Goal: Information Seeking & Learning: Find specific fact

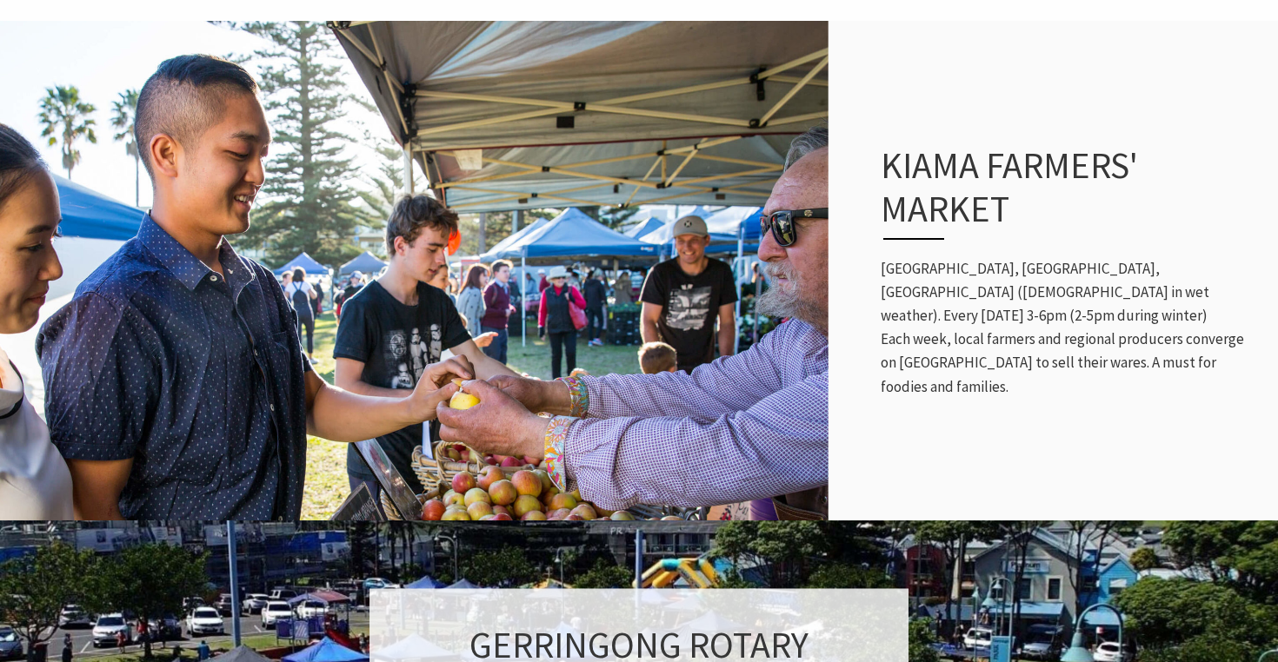
scroll to position [699, 0]
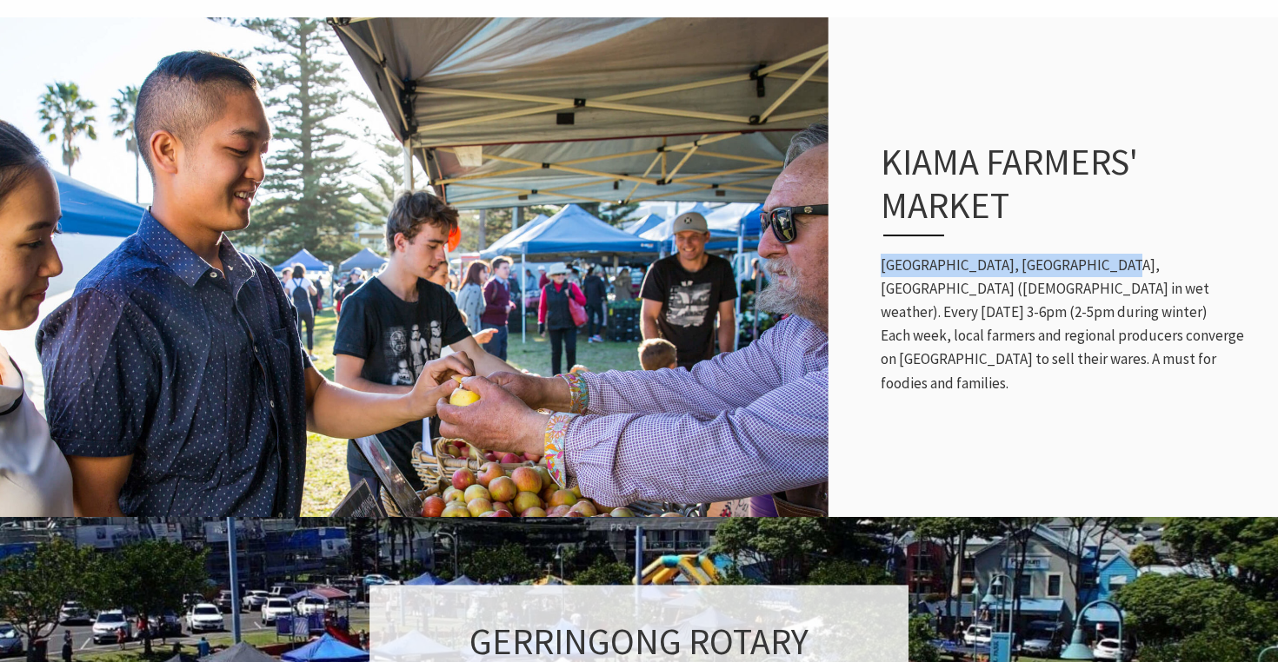
drag, startPoint x: 1098, startPoint y: 290, endPoint x: 880, endPoint y: 294, distance: 218.2
click at [880, 294] on p "[GEOGRAPHIC_DATA], [GEOGRAPHIC_DATA], [GEOGRAPHIC_DATA] ([DEMOGRAPHIC_DATA] in …" at bounding box center [1070, 325] width 380 height 142
copy p "[GEOGRAPHIC_DATA], [GEOGRAPHIC_DATA], [GEOGRAPHIC_DATA]"
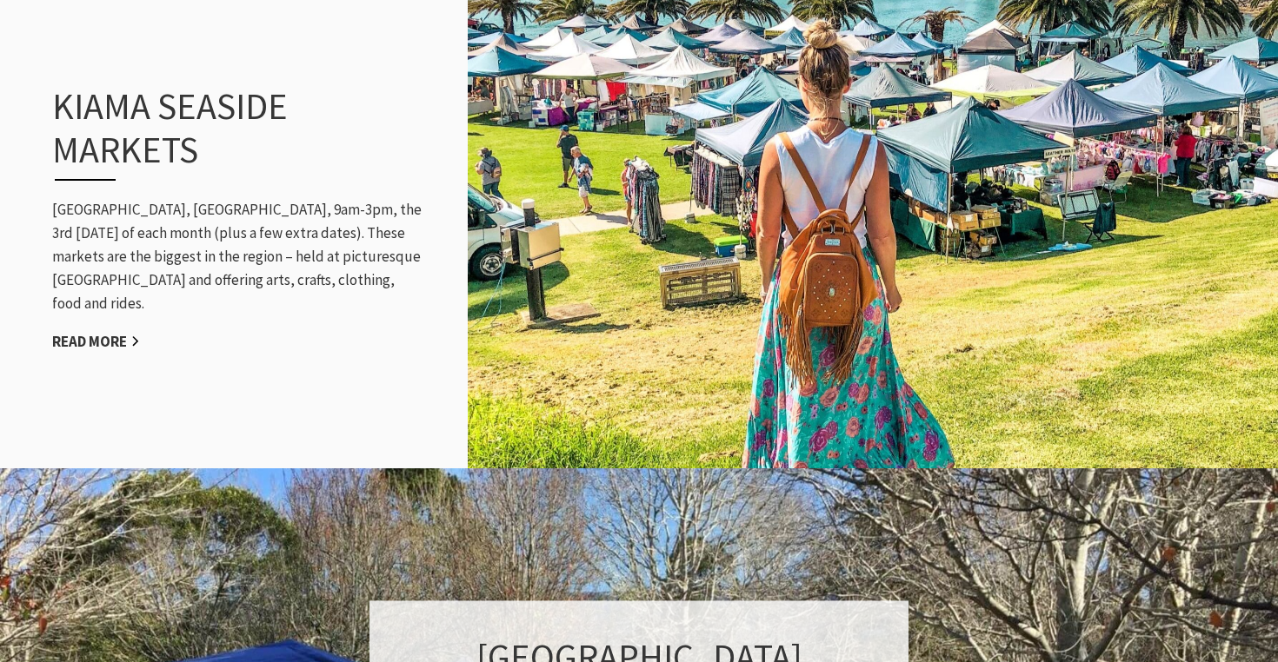
scroll to position [1750, 0]
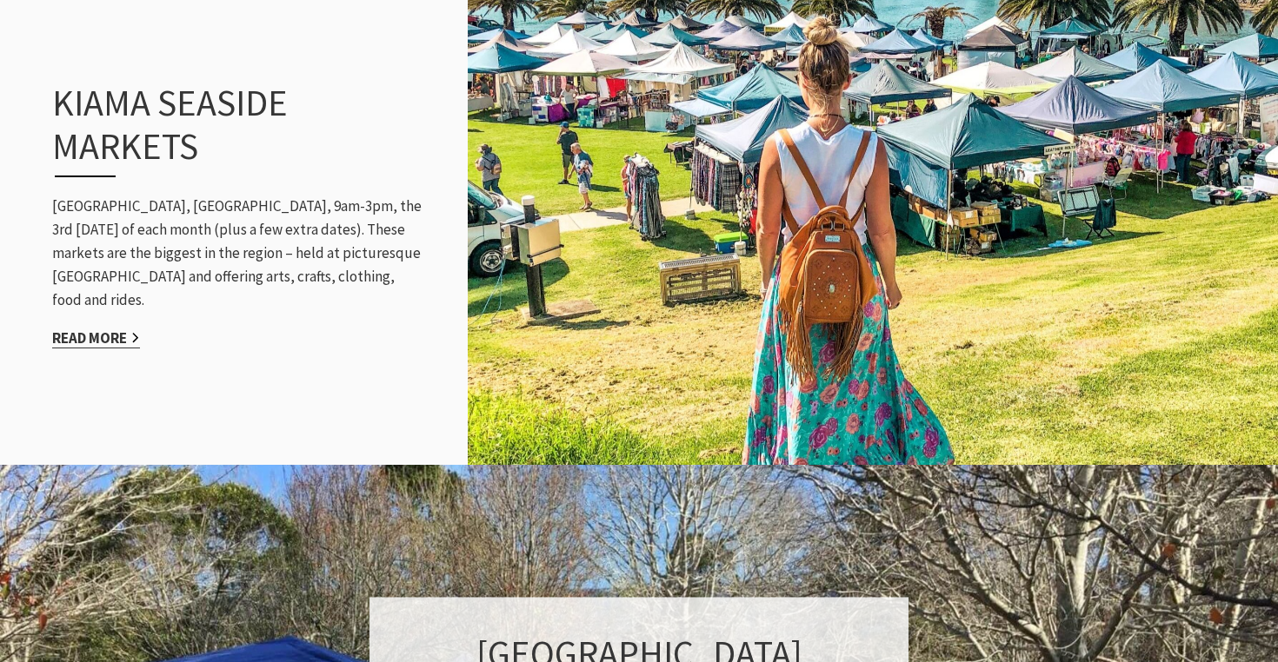
click at [123, 329] on link "Read More" at bounding box center [96, 339] width 88 height 20
click at [96, 329] on link "Read More" at bounding box center [96, 339] width 88 height 20
drag, startPoint x: 53, startPoint y: 217, endPoint x: 171, endPoint y: 216, distance: 118.2
click at [171, 216] on p "Black Beach, Kiama, 9am-3pm, the 3rd Sunday of each month (plus a few extra dat…" at bounding box center [238, 254] width 372 height 118
copy p "Black Beach, Kiama"
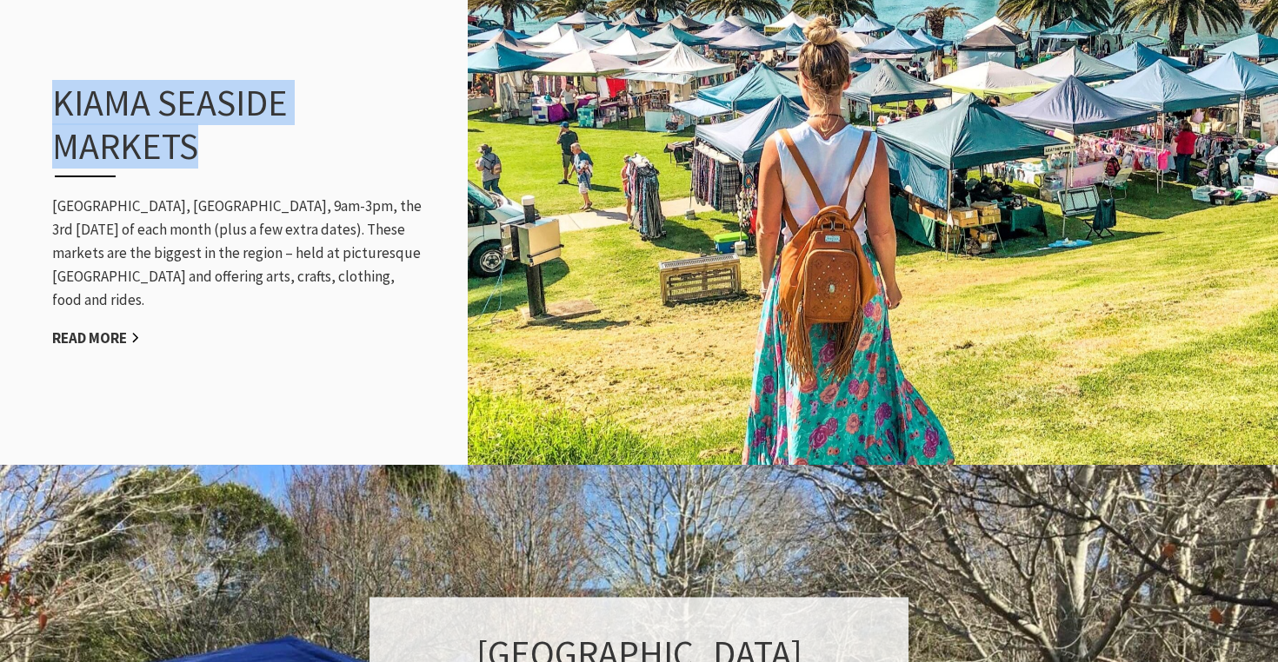
drag, startPoint x: 200, startPoint y: 148, endPoint x: 37, endPoint y: 113, distance: 166.2
click at [37, 113] on div "Kiama Seaside Markets Black Beach, Kiama, 9am-3pm, the 3rd Sunday of each month…" at bounding box center [238, 215] width 407 height 339
copy h3 "Kiama Seaside Markets"
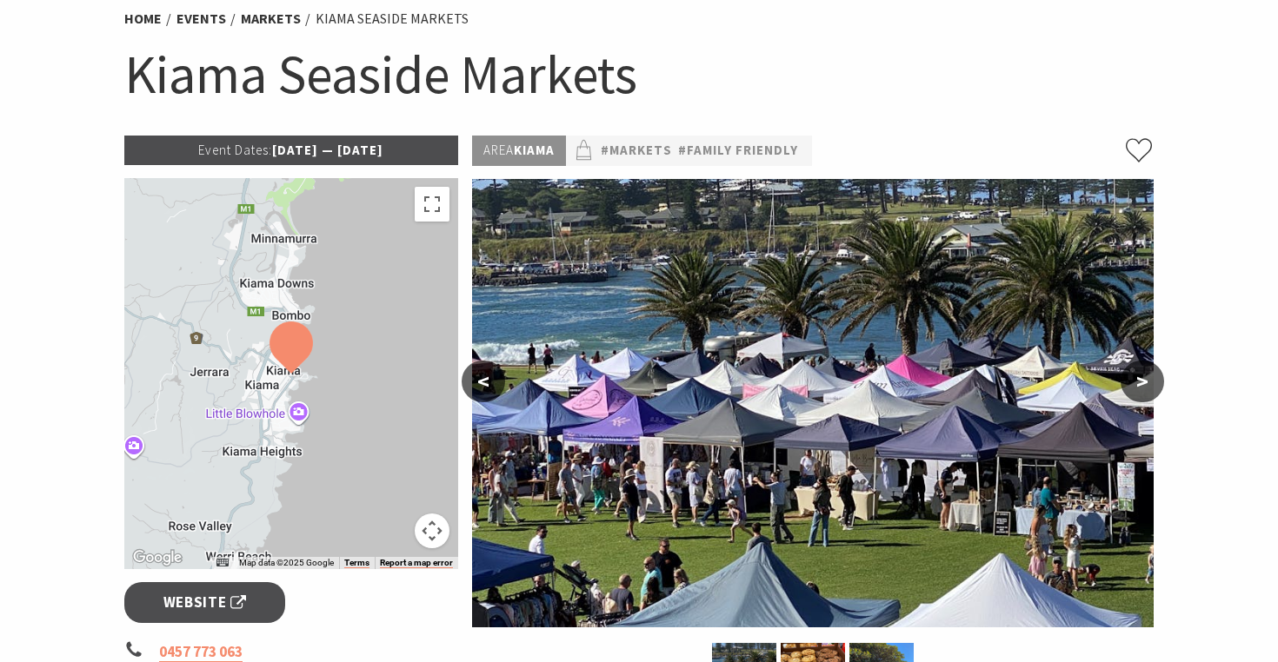
scroll to position [142, 0]
